Goal: Ask a question: Seek information or help from site administrators or community

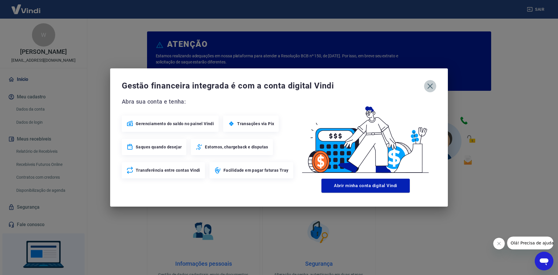
click at [432, 89] on icon "button" at bounding box center [430, 85] width 9 height 9
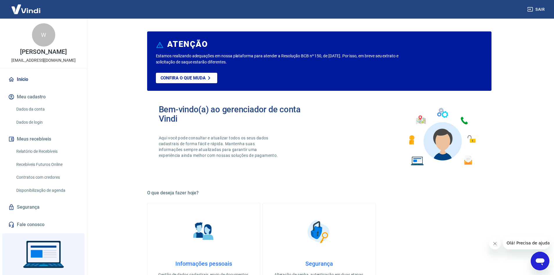
click at [17, 222] on link "Fale conosco" at bounding box center [43, 224] width 73 height 13
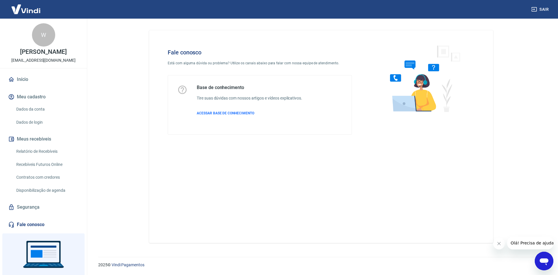
click at [31, 225] on link "Fale conosco" at bounding box center [43, 224] width 73 height 13
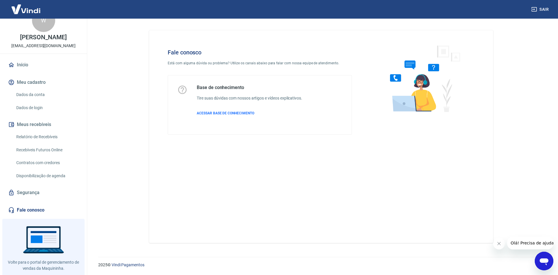
scroll to position [26, 0]
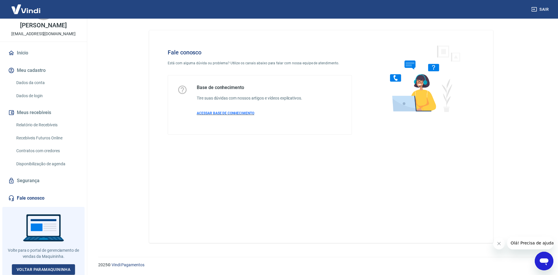
click at [215, 111] on span "ACESSAR BASE DE CONHECIMENTO" at bounding box center [226, 113] width 58 height 4
click at [550, 262] on div "Abrir janela de mensagens" at bounding box center [543, 260] width 17 height 17
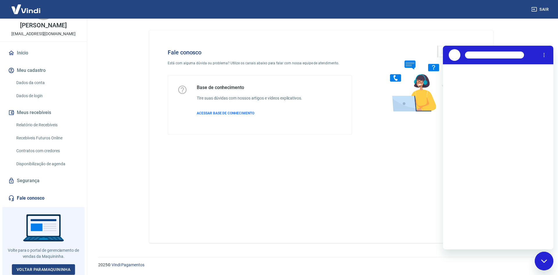
scroll to position [0, 0]
click at [506, 160] on button "Toque para tentar novamente" at bounding box center [498, 160] width 74 height 6
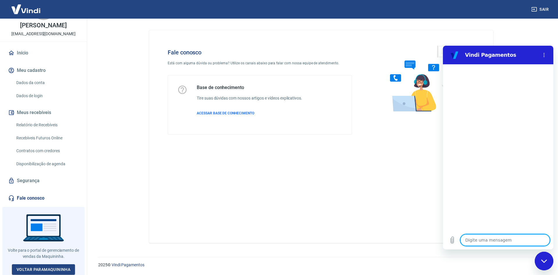
click at [508, 242] on textarea at bounding box center [505, 240] width 90 height 12
type textarea "b"
type textarea "x"
type textarea "bo"
type textarea "x"
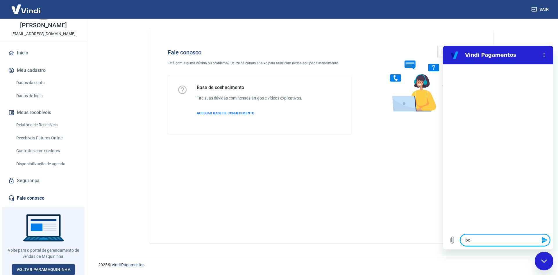
type textarea "boa"
type textarea "x"
type textarea "boa"
type textarea "x"
type textarea "boa t"
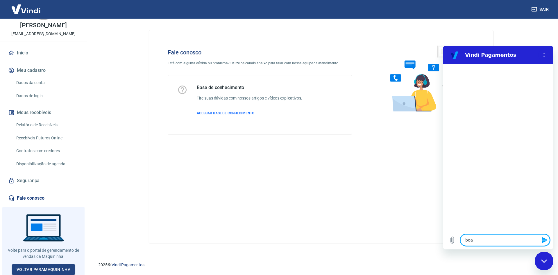
type textarea "x"
type textarea "boa ta"
type textarea "x"
type textarea "boa tar"
type textarea "x"
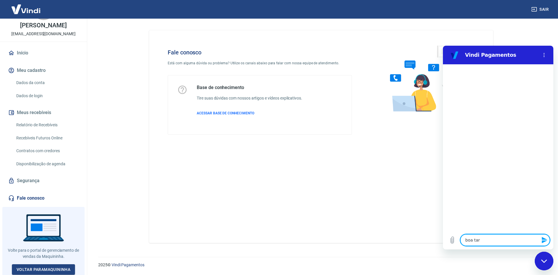
type textarea "boa tard"
type textarea "x"
type textarea "boa tarde"
type textarea "x"
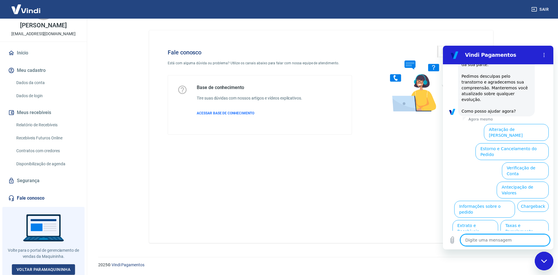
scroll to position [147, 0]
click at [531, 257] on button "Assinaturas e Faturas Tray" at bounding box center [521, 265] width 56 height 17
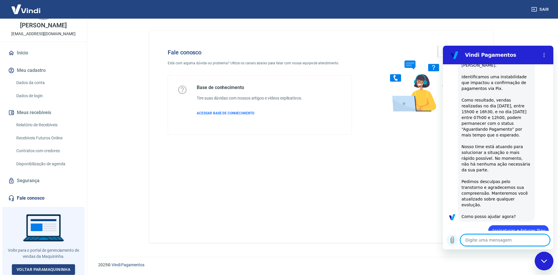
type textarea "x"
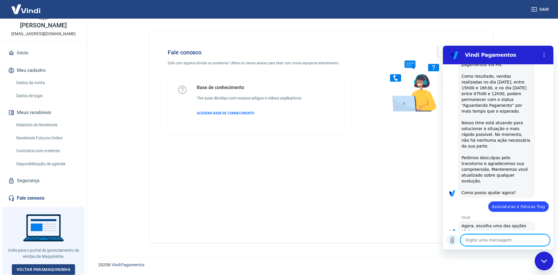
scroll to position [186, 0]
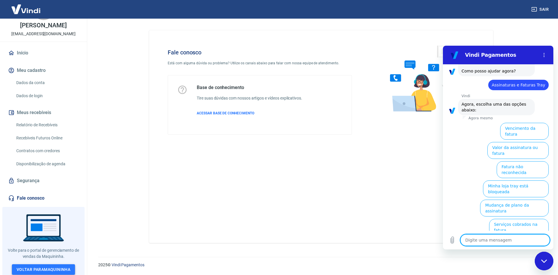
click at [42, 264] on link "Voltar para Maquininha" at bounding box center [43, 269] width 63 height 11
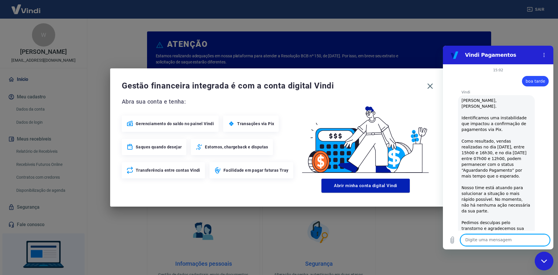
scroll to position [186, 0]
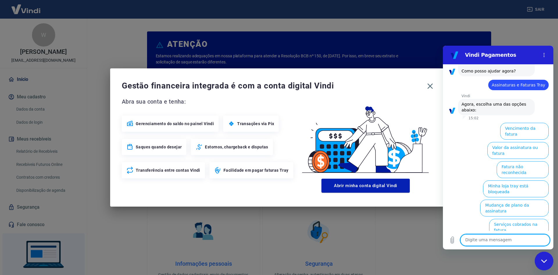
click at [483, 240] on textarea at bounding box center [505, 240] width 90 height 12
type textarea "oça"
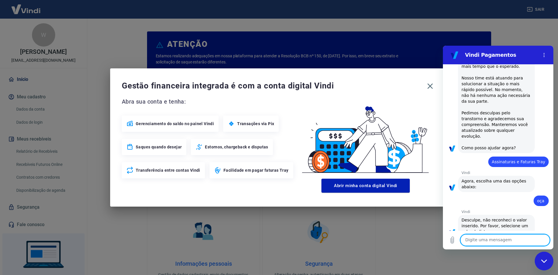
scroll to position [111, 0]
type textarea "preciso de ajuda"
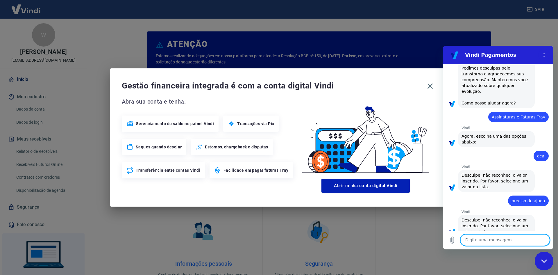
scroll to position [155, 0]
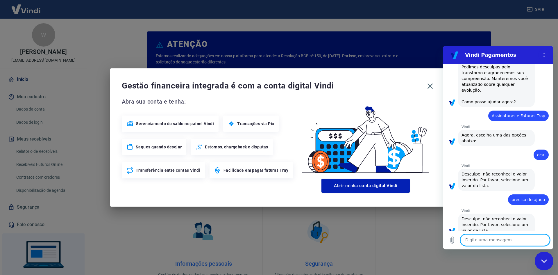
type textarea "1"
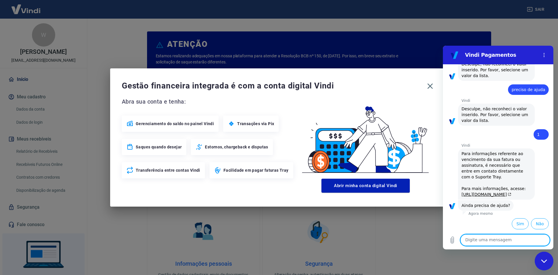
scroll to position [277, 0]
type textarea "ddddd"
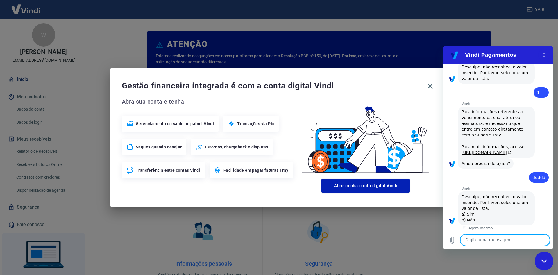
scroll to position [320, 0]
type textarea "dddddd"
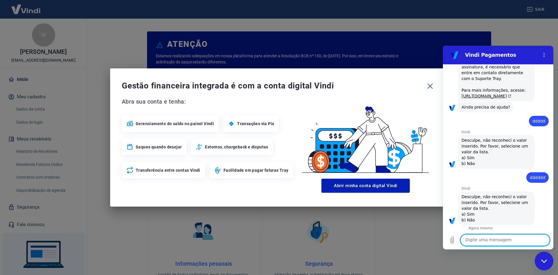
scroll to position [376, 0]
type textarea "b"
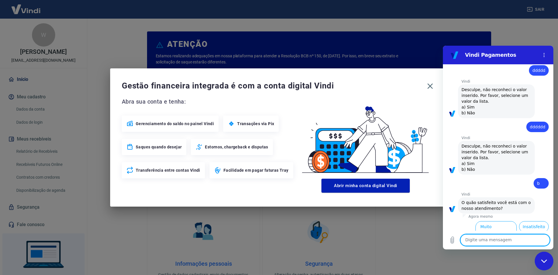
scroll to position [442, 0]
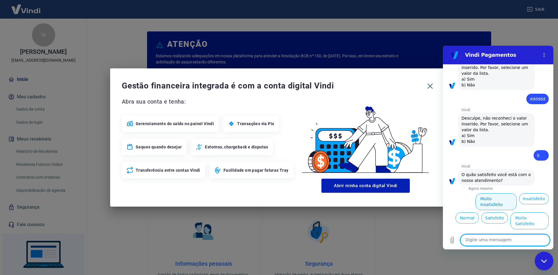
click at [501, 210] on button "Muito Insatisfeito" at bounding box center [496, 201] width 42 height 17
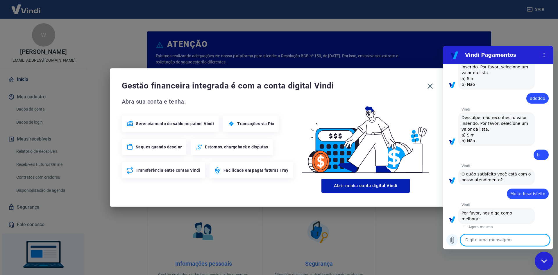
scroll to position [448, 0]
click at [503, 239] on textarea at bounding box center [505, 240] width 90 height 12
type textarea "atendimento"
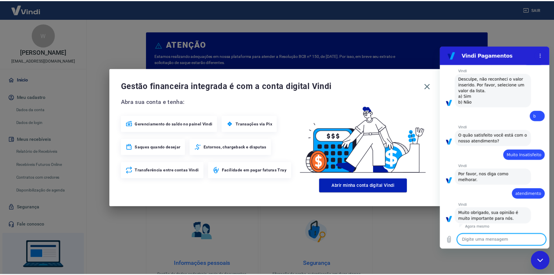
scroll to position [487, 0]
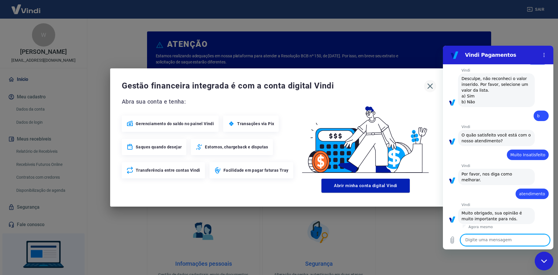
click at [430, 84] on icon "button" at bounding box center [430, 85] width 9 height 9
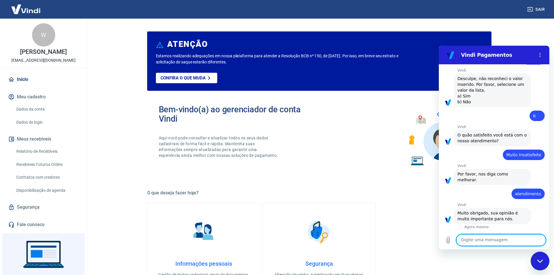
click at [488, 239] on textarea at bounding box center [501, 240] width 90 height 12
type textarea "ola"
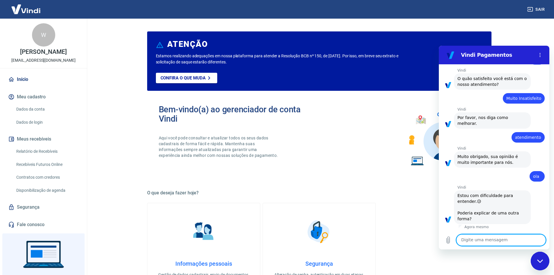
scroll to position [544, 0]
type textarea "recebiveis"
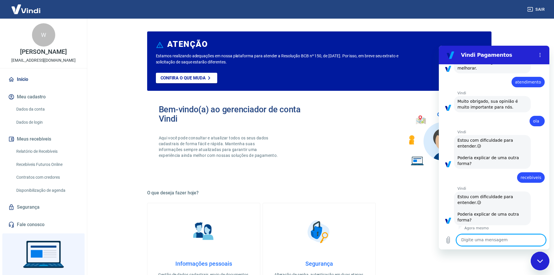
scroll to position [600, 0]
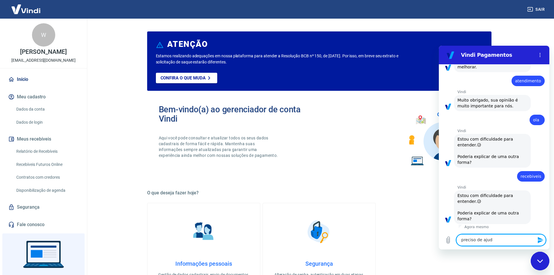
type textarea "preciso de ajuda"
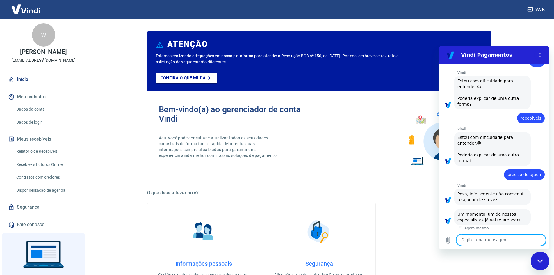
scroll to position [659, 0]
type textarea "preciso de ajuda"
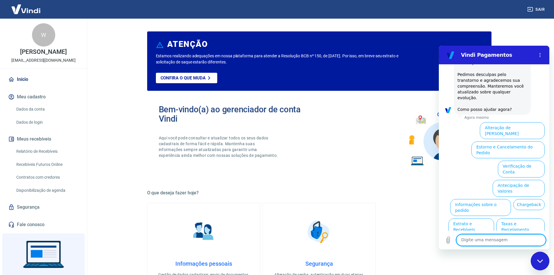
scroll to position [958, 0]
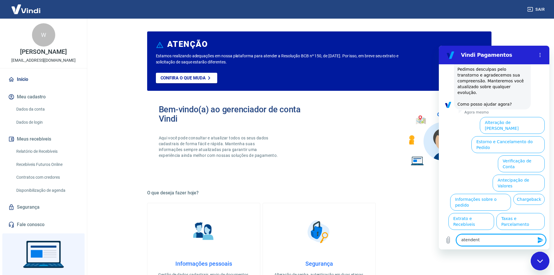
type textarea "atendente"
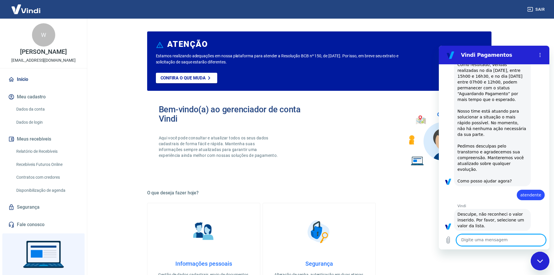
scroll to position [883, 0]
type textarea "atendente"
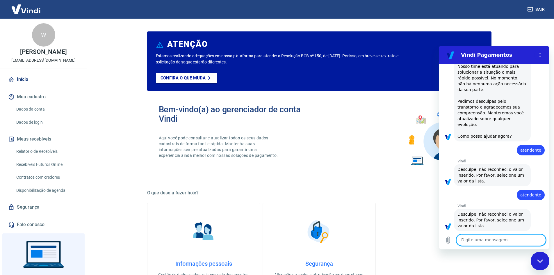
scroll to position [927, 0]
type textarea "atendente"
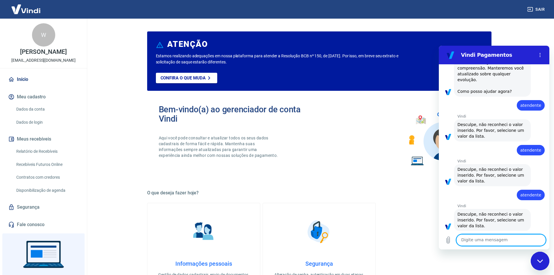
scroll to position [972, 0]
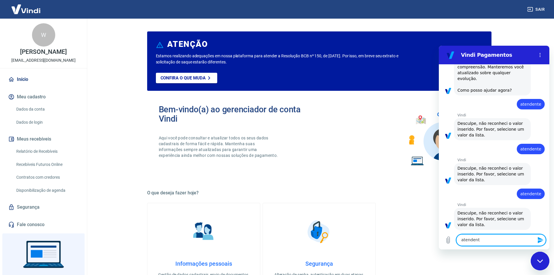
type textarea "atendente"
drag, startPoint x: 482, startPoint y: 242, endPoint x: 421, endPoint y: 243, distance: 61.0
click html "Vindi Pagamentos 15:02 Web User 68a8b0a5cda4971099f34399 diz: boa tarde Vindi V…"
paste textarea "atendente"
type textarea "atendente"
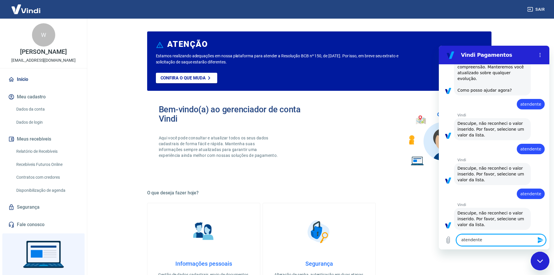
click at [539, 239] on icon "Enviar mensagem" at bounding box center [540, 240] width 6 height 6
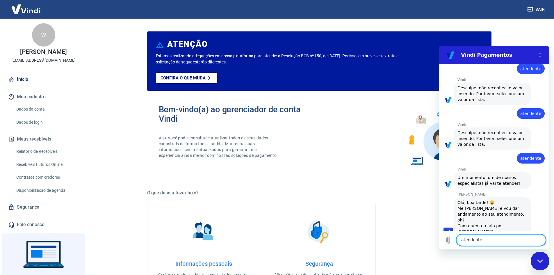
scroll to position [1054, 0]
click at [483, 239] on textarea "atendente" at bounding box center [501, 240] width 90 height 12
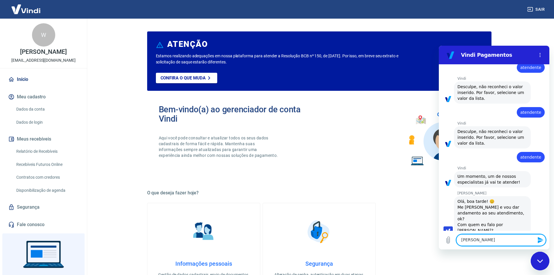
type textarea "william"
click button "Enviar mensagem" at bounding box center [540, 240] width 12 height 12
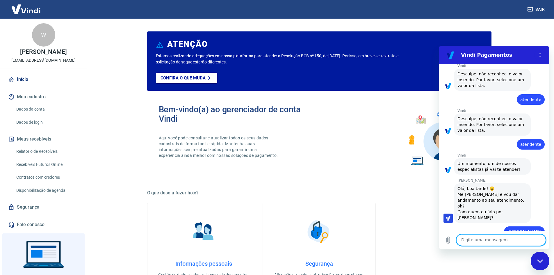
scroll to position [1068, 0]
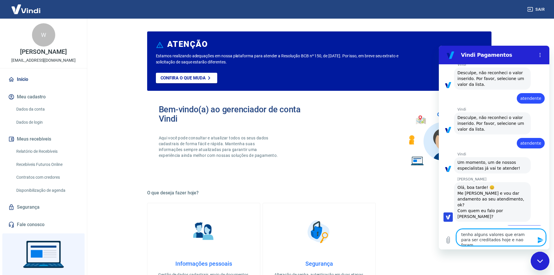
type textarea "tenho alguns valores que eram para ser creditados hoje e nao foram..."
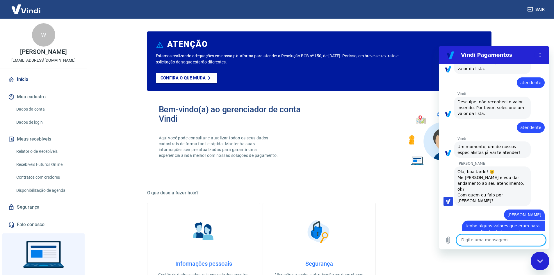
scroll to position [1084, 0]
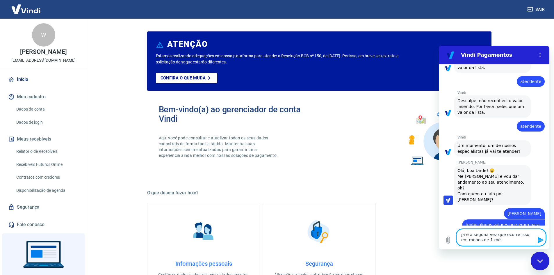
type textarea "ja é a seguna vez que ocorre isso em menos de 1 mes"
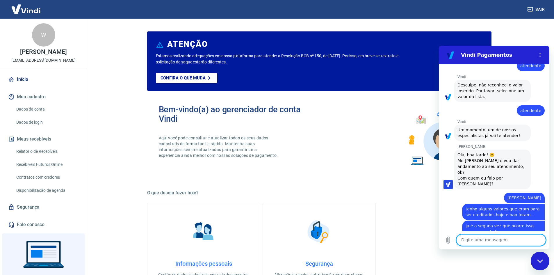
scroll to position [1101, 0]
type textarea "meu plano é o D1"
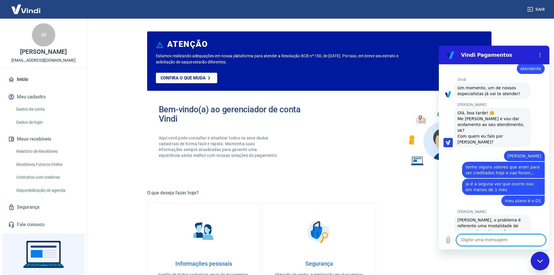
scroll to position [1143, 0]
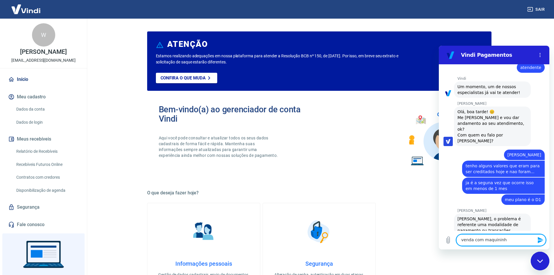
type textarea "venda com maquininha"
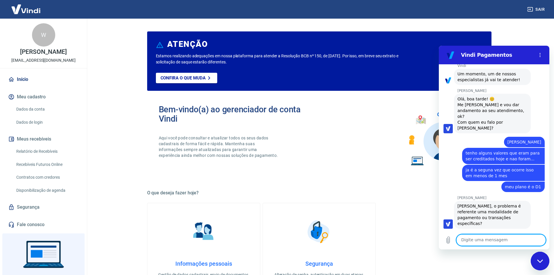
scroll to position [1157, 0]
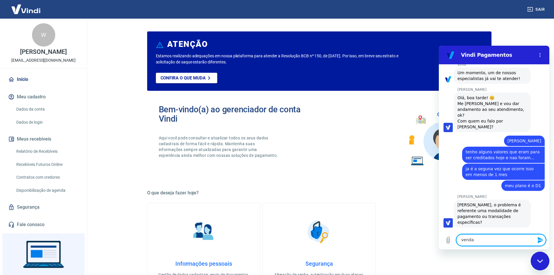
type textarea "vendas"
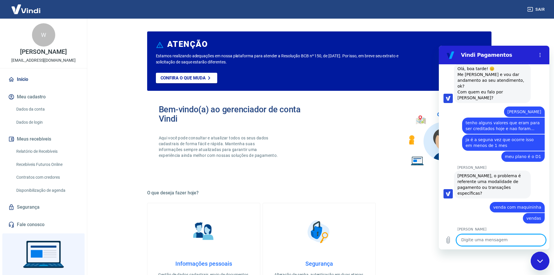
scroll to position [1187, 0]
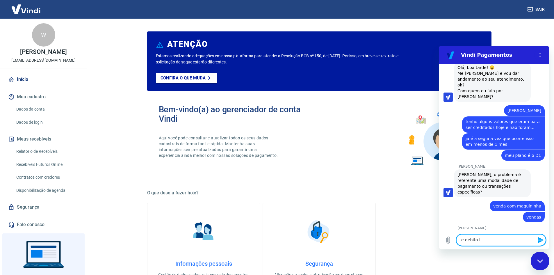
type textarea "e debito tb"
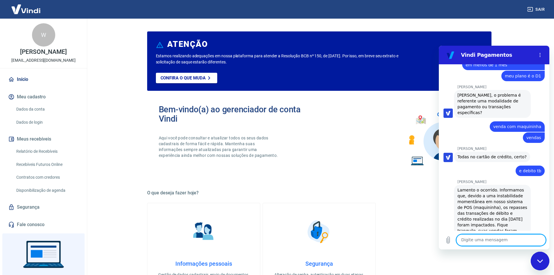
scroll to position [1267, 0]
click at [480, 242] on textarea at bounding box center [501, 240] width 90 height 12
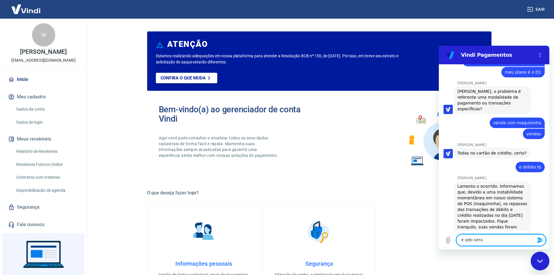
scroll to position [1270, 0]
type textarea "e qdo sera realizado ?"
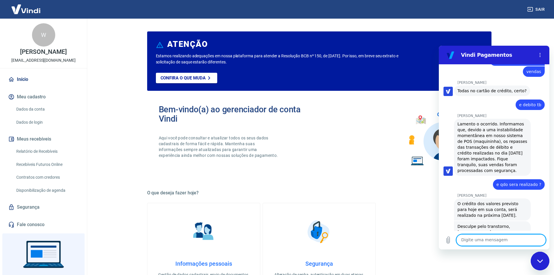
scroll to position [1334, 0]
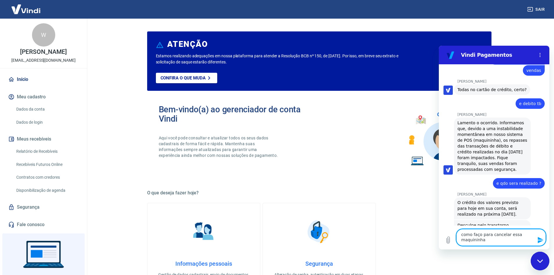
type textarea "como faço para cancelar essa maquininha?"
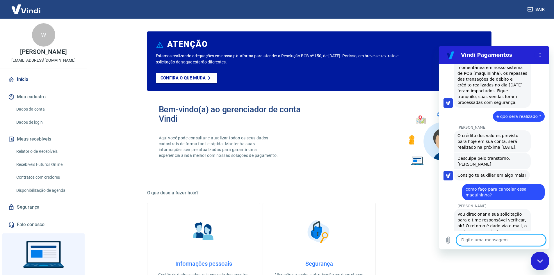
scroll to position [1402, 0]
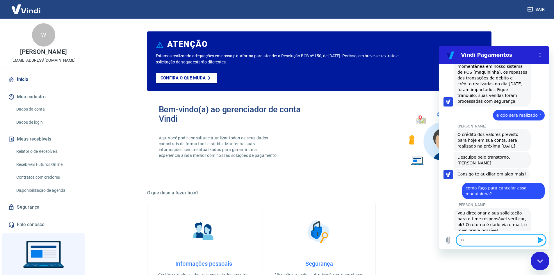
type textarea "ok"
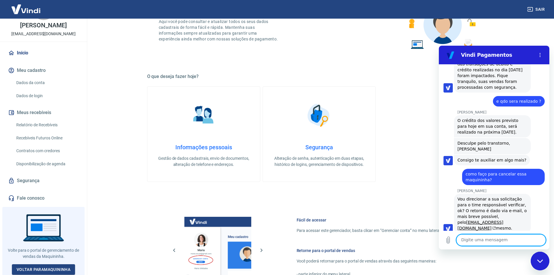
scroll to position [0, 0]
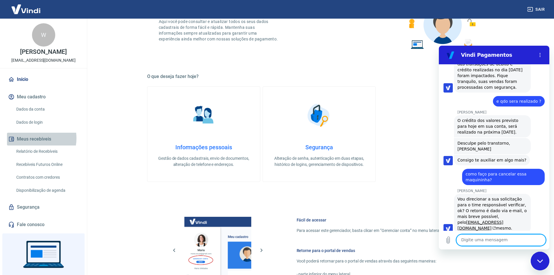
click at [31, 138] on button "Meus recebíveis" at bounding box center [43, 139] width 73 height 13
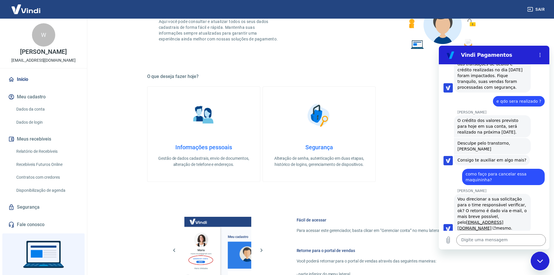
click at [34, 12] on img at bounding box center [26, 9] width 38 height 18
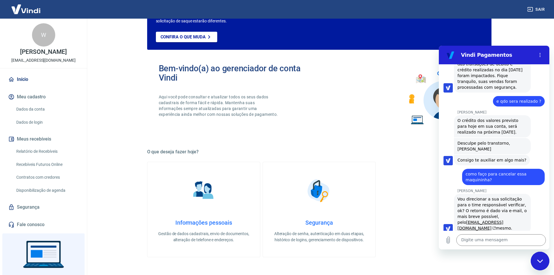
scroll to position [29, 0]
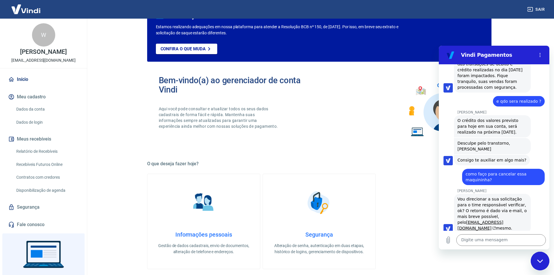
click at [22, 79] on link "Início" at bounding box center [43, 79] width 73 height 13
click at [539, 55] on icon "Menu de opções" at bounding box center [539, 55] width 5 height 5
drag, startPoint x: 523, startPoint y: 36, endPoint x: 525, endPoint y: 31, distance: 5.9
click at [523, 35] on main "ATENÇÃO Estamos realizando adequações em nossa plataforma para atender a Resolu…" at bounding box center [318, 118] width 469 height 256
click at [33, 10] on img at bounding box center [26, 9] width 38 height 18
